Goal: Transaction & Acquisition: Obtain resource

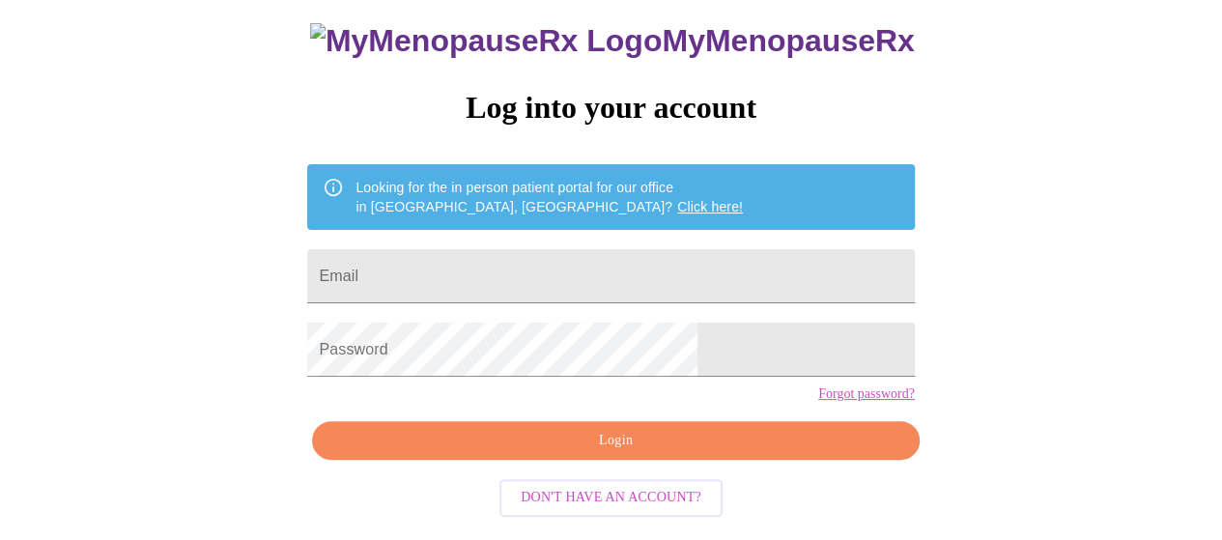
scroll to position [141, 0]
click at [564, 259] on input "Email" at bounding box center [610, 276] width 607 height 54
type input "tdearmond83@gmail.com"
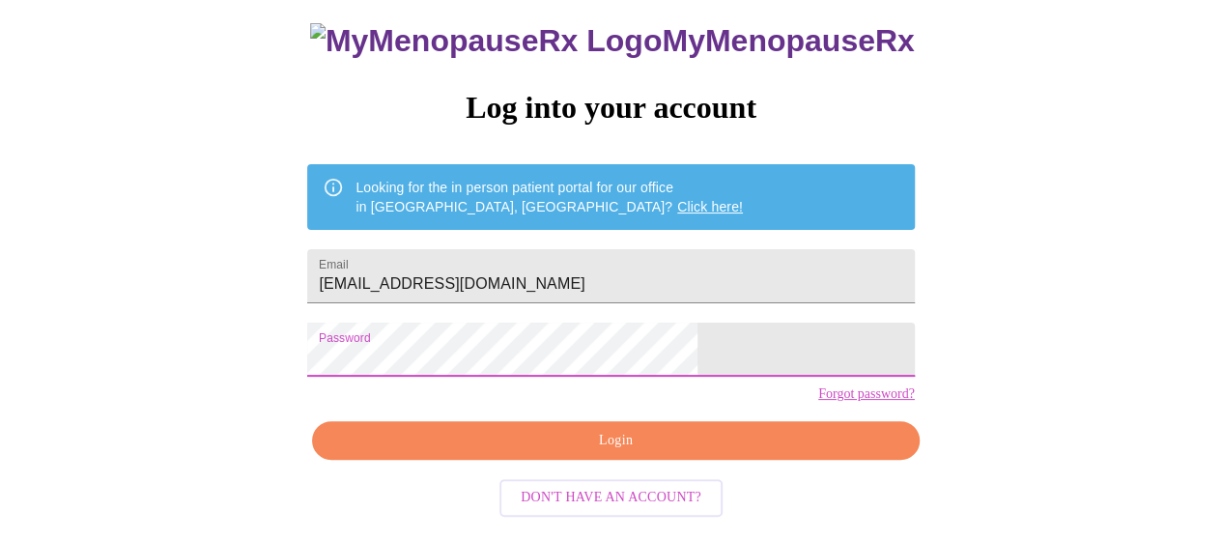
click at [635, 453] on span "Login" at bounding box center [615, 441] width 562 height 24
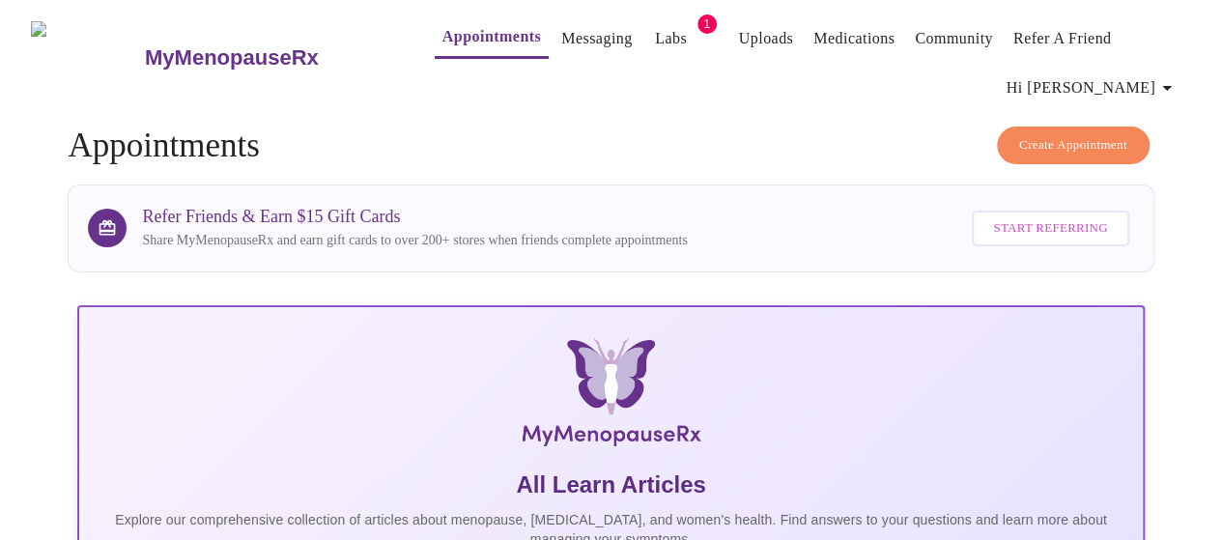
click at [657, 27] on span "Labs" at bounding box center [671, 38] width 46 height 27
click at [655, 34] on link "Labs" at bounding box center [671, 38] width 32 height 27
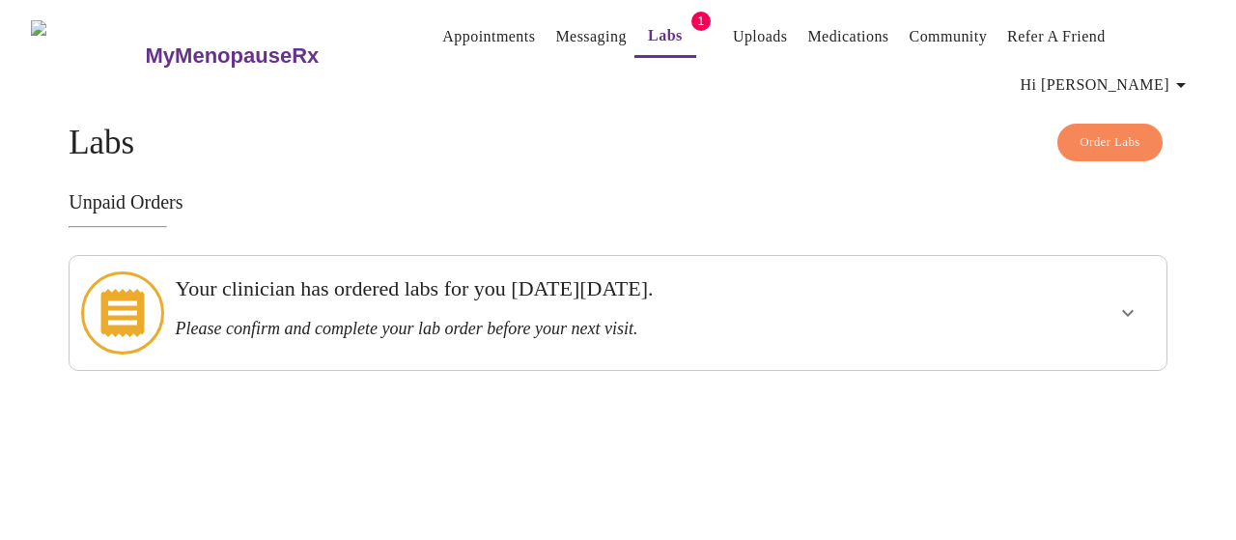
click at [748, 300] on h3 "Your clinician has ordered labs for you on Thursday, August 21st." at bounding box center [565, 288] width 780 height 25
click at [1127, 301] on icon "show more" at bounding box center [1127, 312] width 23 height 23
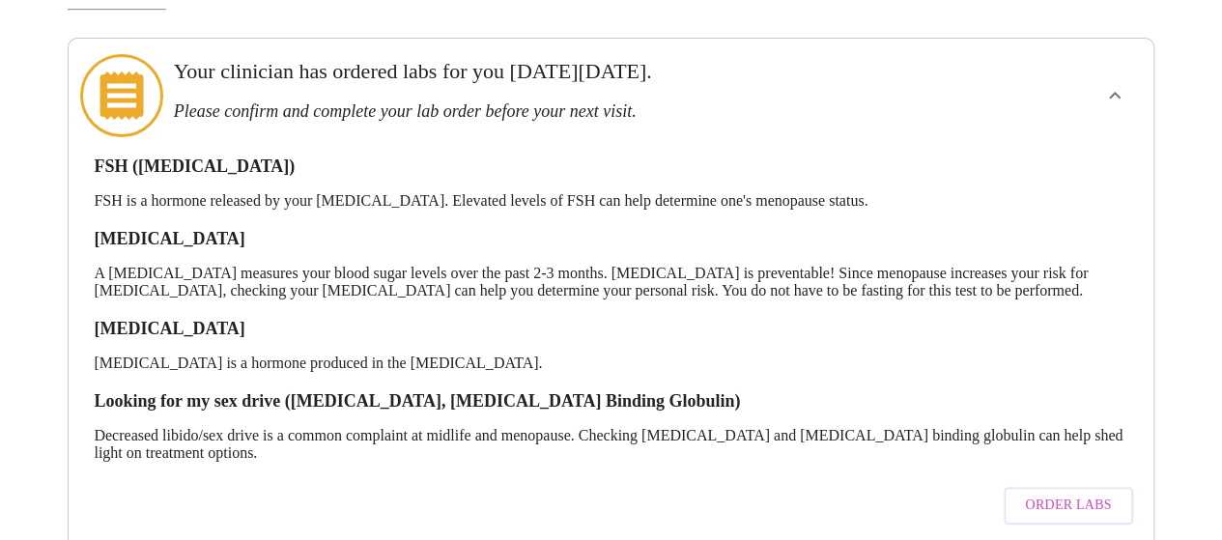
scroll to position [238, 0]
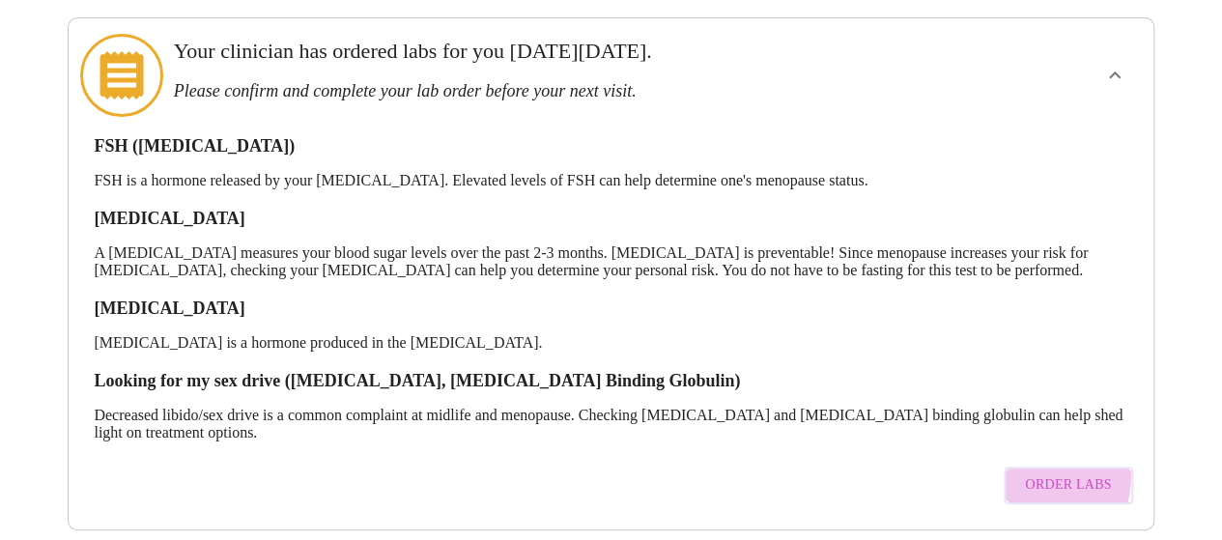
click at [1019, 466] on button "Order Labs" at bounding box center [1067, 485] width 128 height 38
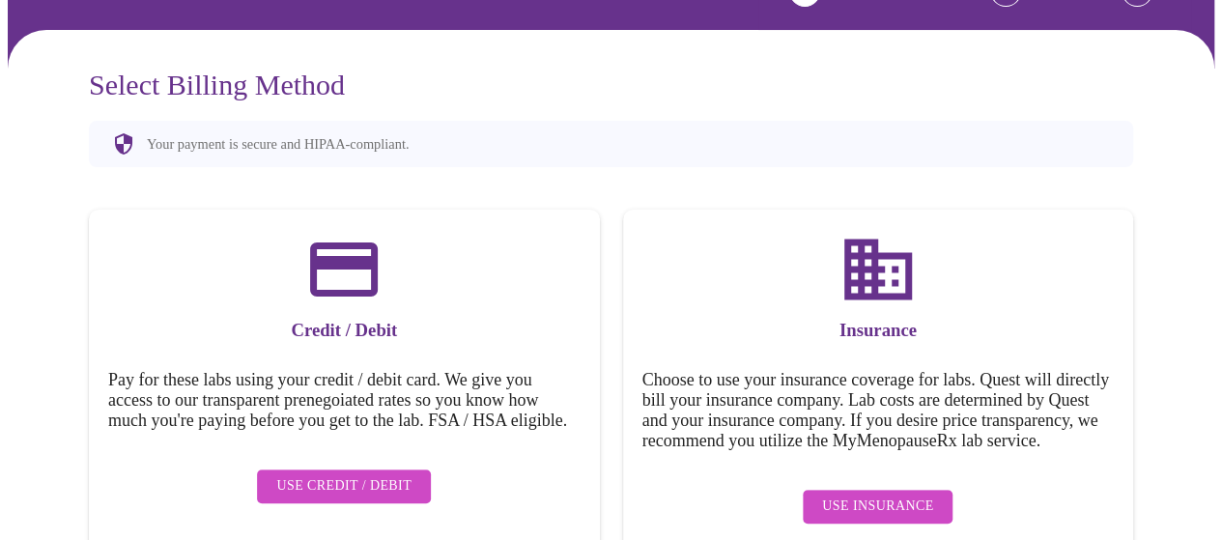
scroll to position [189, 0]
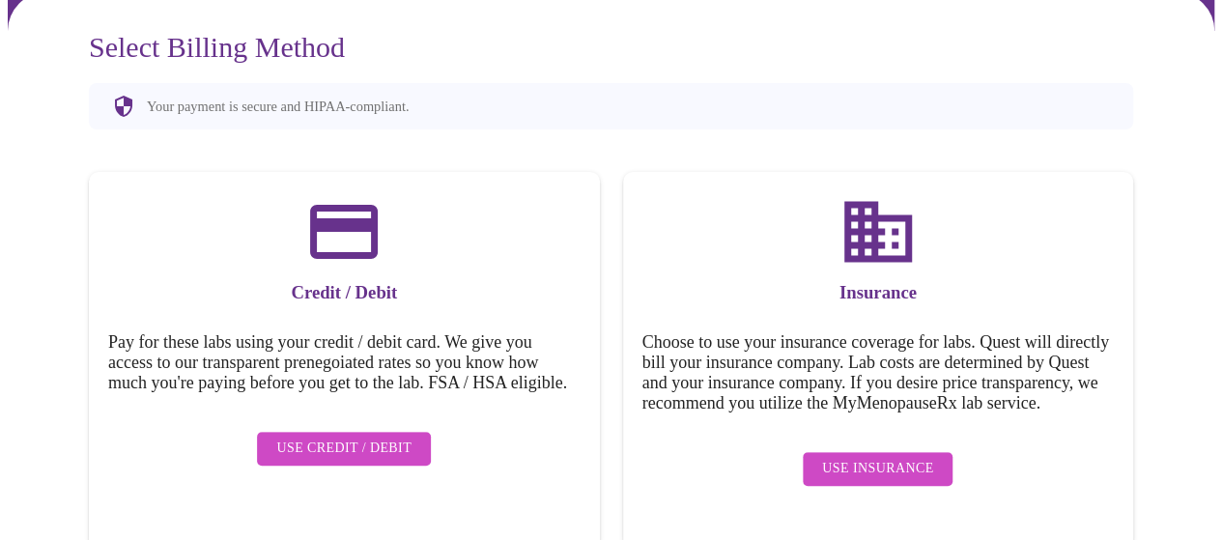
click at [861, 468] on span "Use Insurance" at bounding box center [877, 469] width 111 height 24
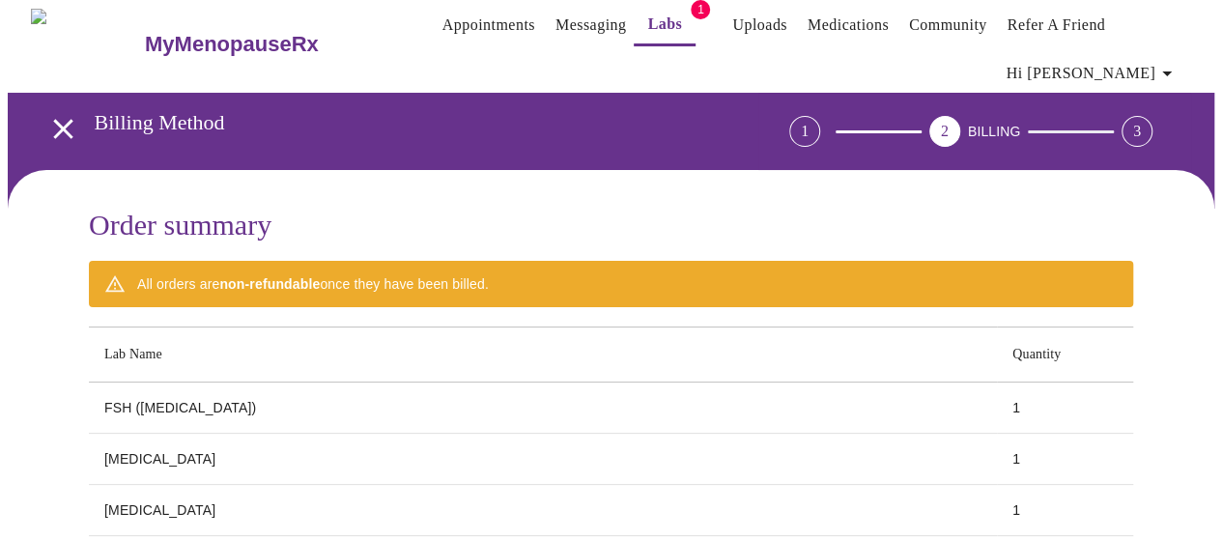
scroll to position [0, 0]
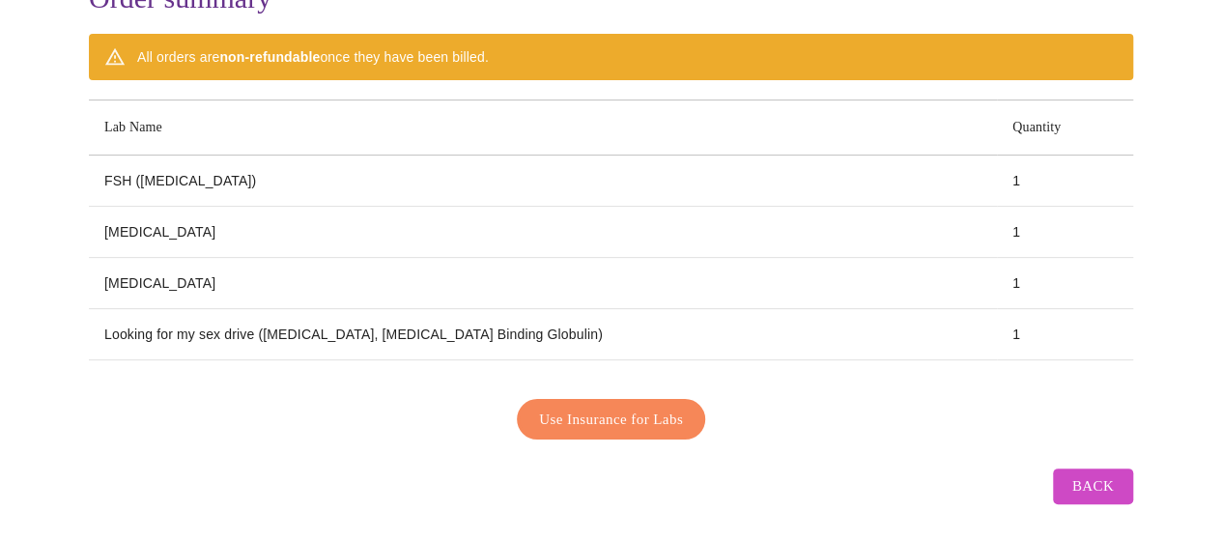
click at [647, 399] on button "Use Insurance for Labs" at bounding box center [611, 419] width 188 height 41
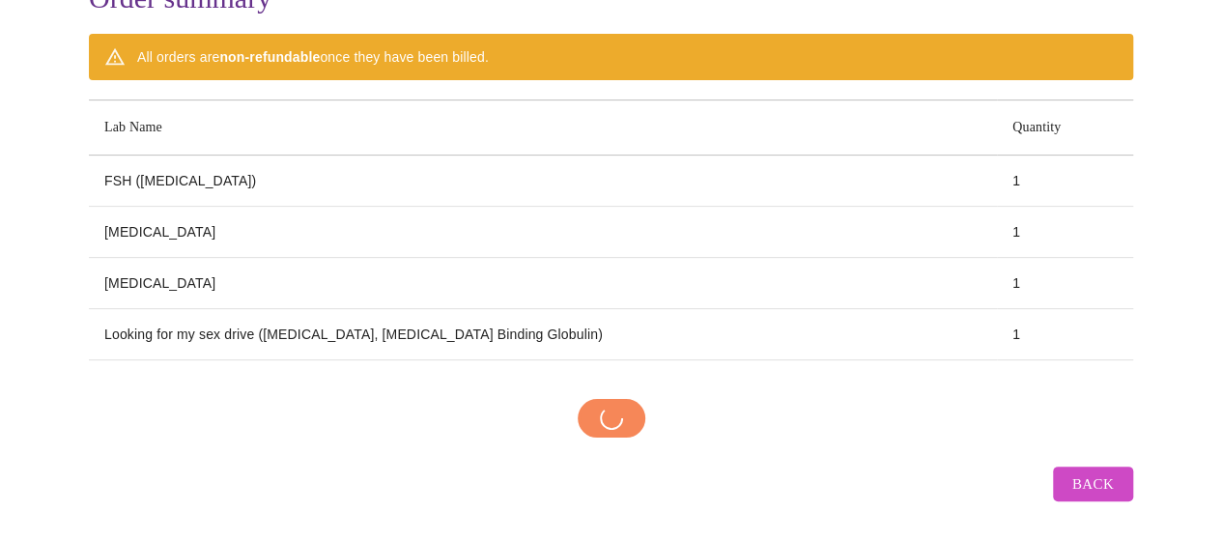
scroll to position [236, 0]
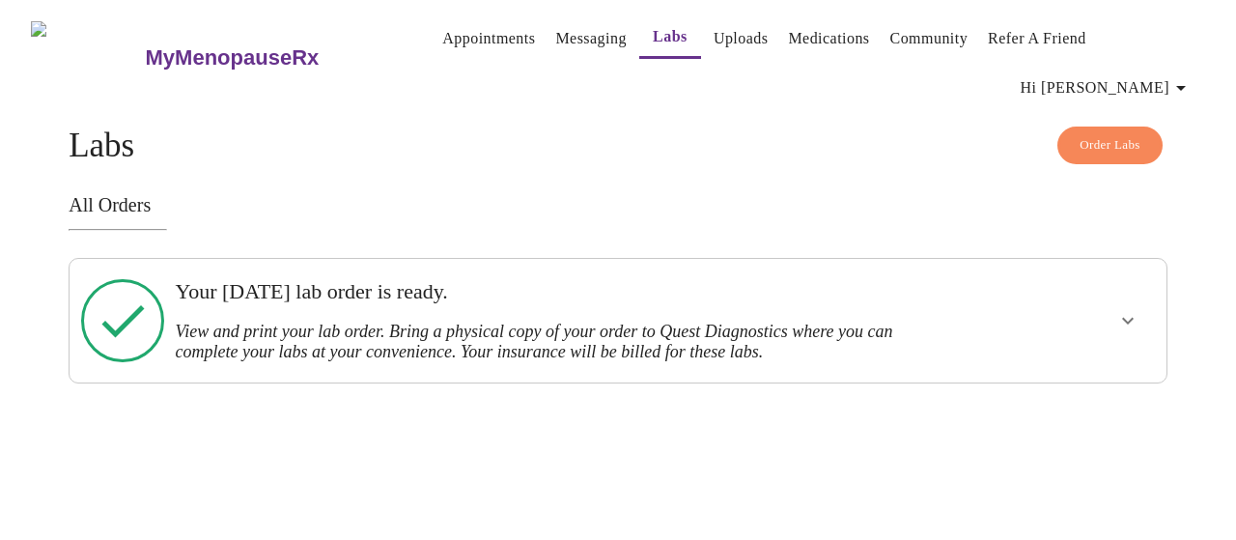
click at [1131, 318] on icon "show more" at bounding box center [1128, 321] width 12 height 7
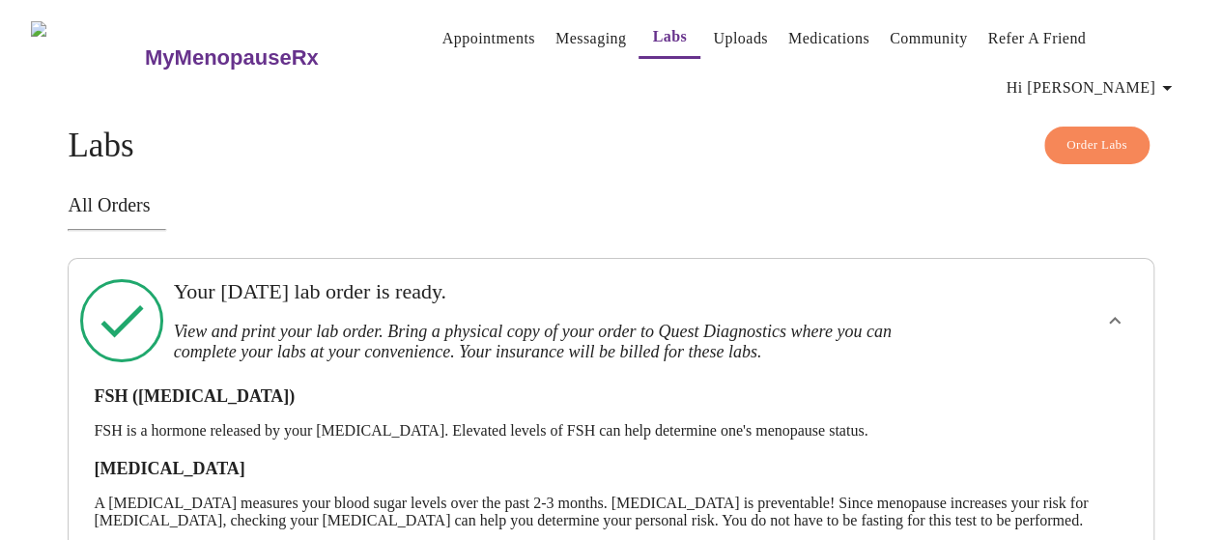
scroll to position [262, 0]
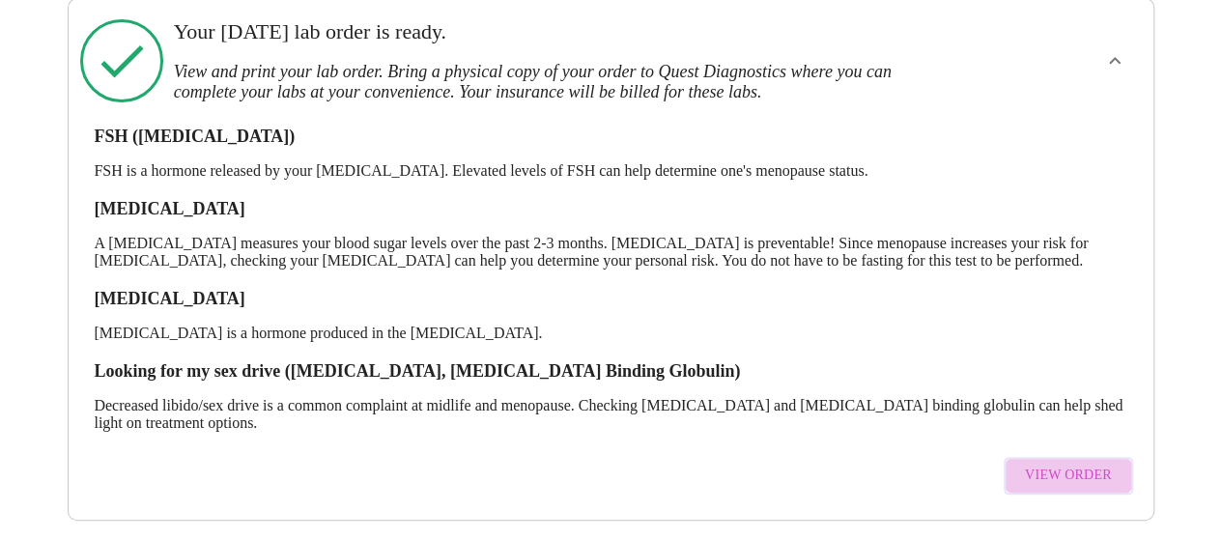
click at [1103, 464] on span "View Order" at bounding box center [1068, 476] width 87 height 24
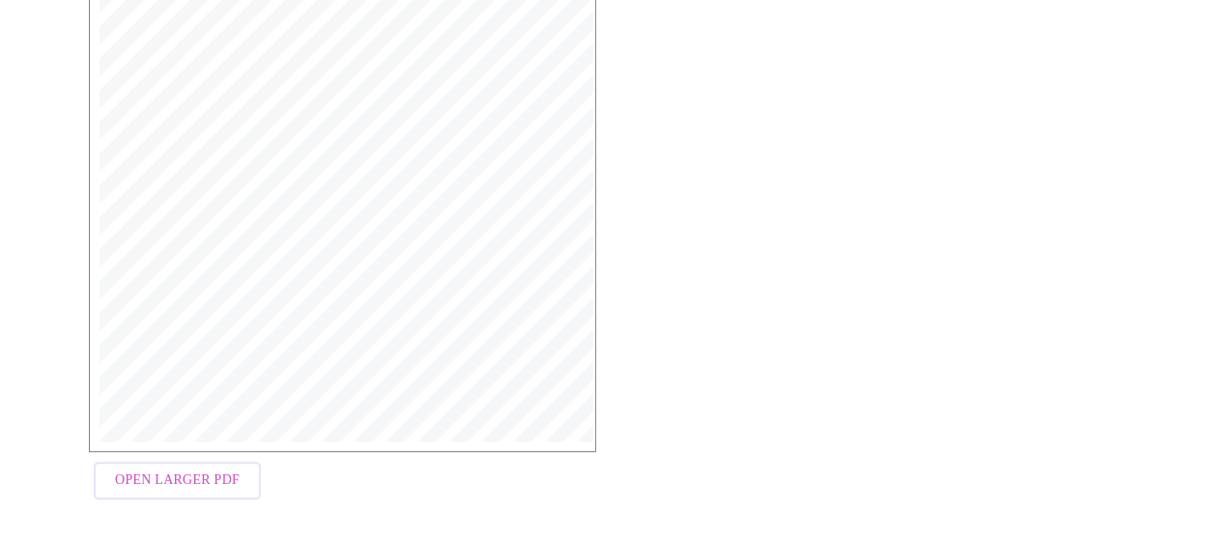
scroll to position [612, 0]
click at [184, 459] on button "Open Larger PDF" at bounding box center [177, 465] width 167 height 38
